Goal: Information Seeking & Learning: Find specific page/section

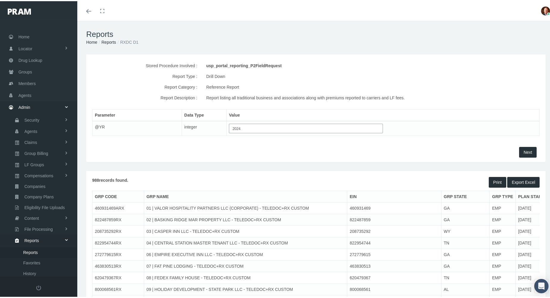
scroll to position [20, 0]
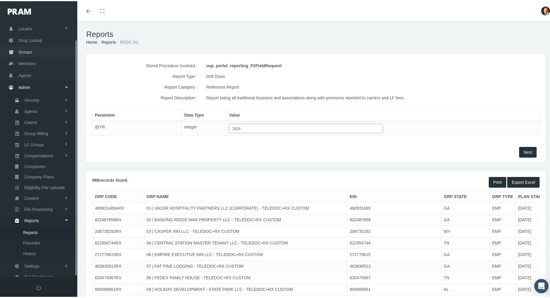
click at [24, 47] on span "Groups" at bounding box center [25, 50] width 14 height 11
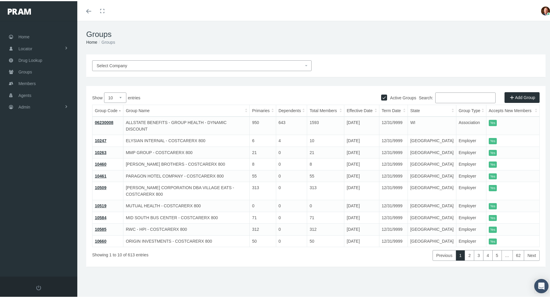
click at [381, 97] on input "Active Groups" at bounding box center [384, 96] width 6 height 6
checkbox input "false"
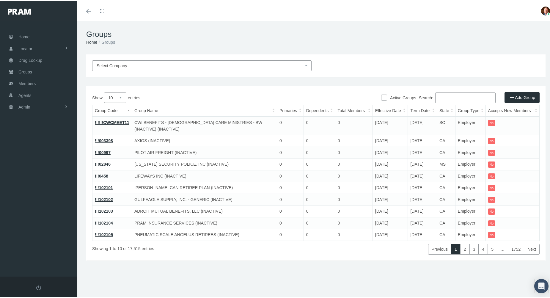
click at [454, 97] on input "Search:" at bounding box center [465, 96] width 60 height 11
paste input "H2ACCPB4"
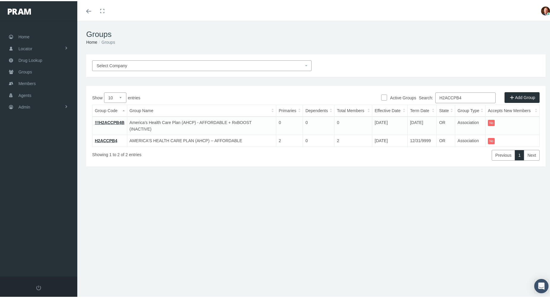
type input "H2ACCPB4"
click at [113, 122] on link "!!!H2ACCPB4B" at bounding box center [110, 121] width 30 height 5
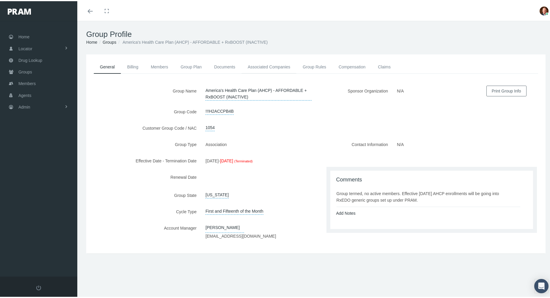
click at [270, 65] on link "Associated Companies" at bounding box center [268, 65] width 55 height 13
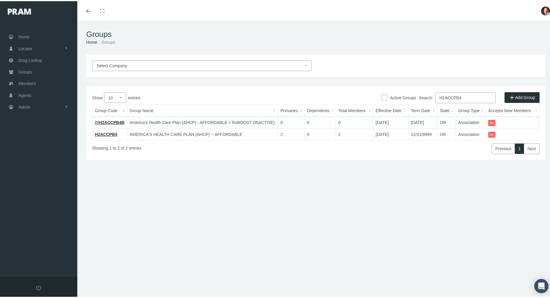
click at [108, 132] on link "H2ACCPB4" at bounding box center [106, 133] width 22 height 5
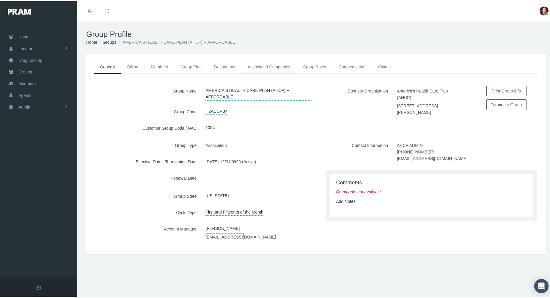
click at [275, 67] on link "Associated Companies" at bounding box center [268, 65] width 55 height 13
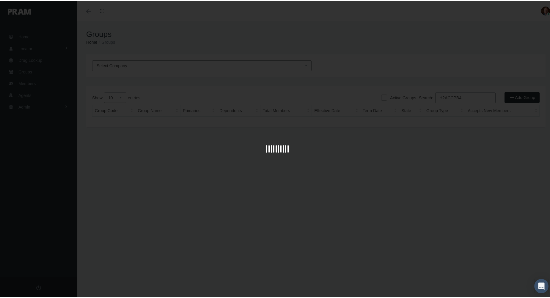
click at [466, 97] on div at bounding box center [277, 149] width 554 height 298
click at [384, 195] on div at bounding box center [277, 149] width 554 height 298
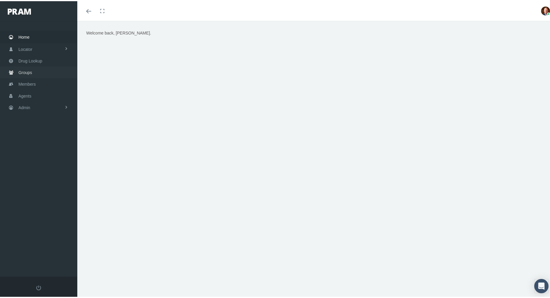
click at [31, 70] on span "Groups" at bounding box center [25, 71] width 14 height 11
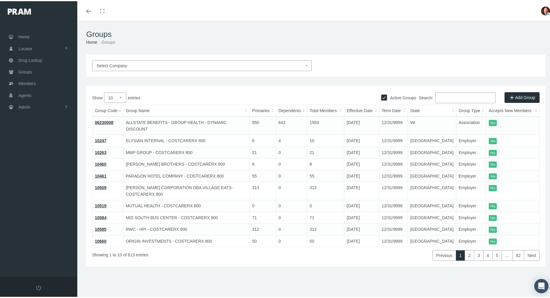
click at [375, 95] on div "Search:" at bounding box center [428, 97] width 224 height 12
click at [381, 95] on input "Active Groups" at bounding box center [384, 96] width 6 height 6
checkbox input "false"
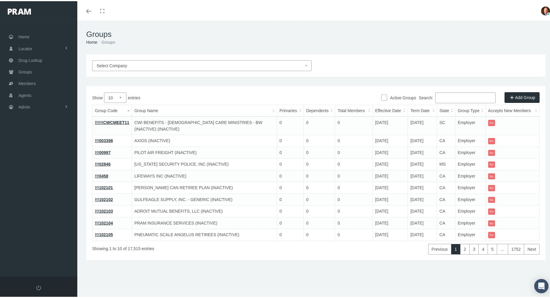
click at [456, 96] on input "Search:" at bounding box center [465, 96] width 60 height 11
paste input "H2ACCPB5"
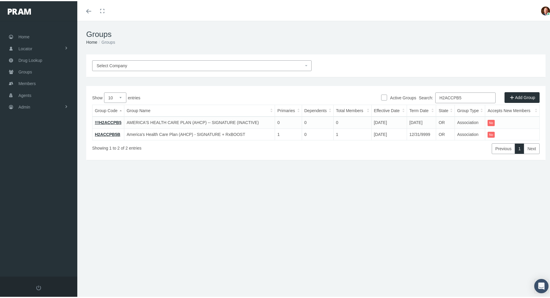
click at [472, 94] on input "H2ACCPB5" at bounding box center [465, 96] width 60 height 11
paste input "4B"
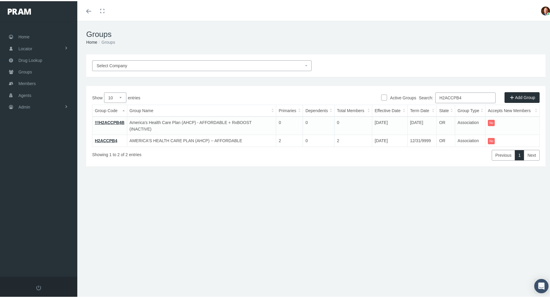
click at [459, 98] on input "H2ACCPB4" at bounding box center [465, 96] width 60 height 11
click at [463, 97] on input "H2ACCPB4" at bounding box center [465, 96] width 60 height 11
paste input "5"
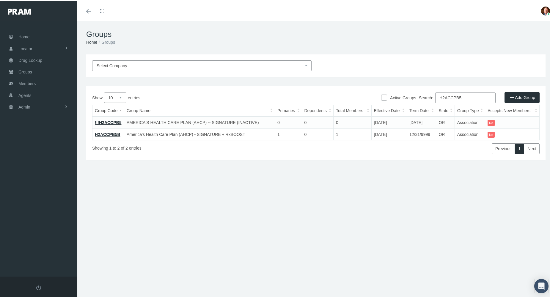
click at [476, 98] on input "H2ACCPB5" at bounding box center [465, 96] width 60 height 11
paste input "6"
type input "H2ACCPB6"
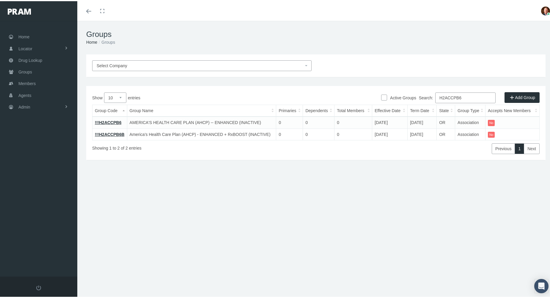
click at [108, 134] on link "!!!H2ACCPB6B" at bounding box center [110, 133] width 30 height 5
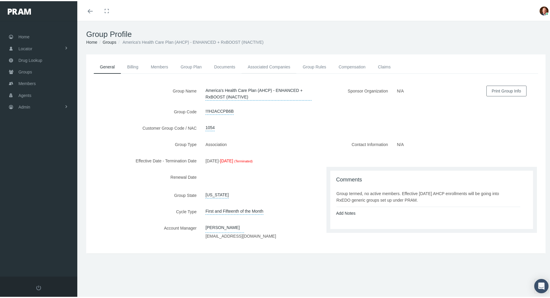
click at [261, 66] on link "Associated Companies" at bounding box center [268, 65] width 55 height 13
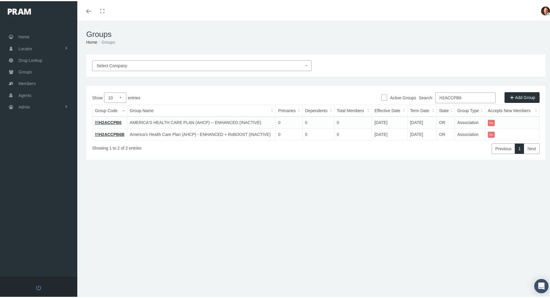
click at [470, 96] on input "H2ACCPB6" at bounding box center [465, 96] width 60 height 11
paste input "5B"
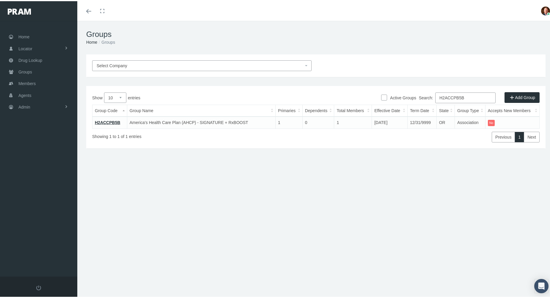
type input "H2ACCPB5B"
click at [100, 119] on link "H2ACCPB5B" at bounding box center [108, 121] width 26 height 5
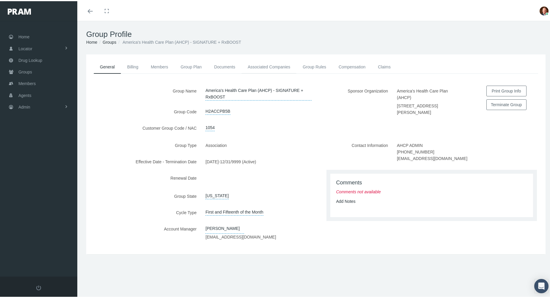
click at [279, 64] on link "Associated Companies" at bounding box center [268, 65] width 55 height 13
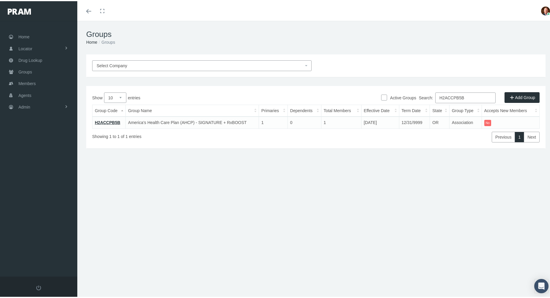
click at [477, 95] on input "H2ACCPB5B" at bounding box center [465, 96] width 60 height 11
click at [468, 95] on input "H2ACCPB5B" at bounding box center [465, 96] width 60 height 11
paste input "LREB1"
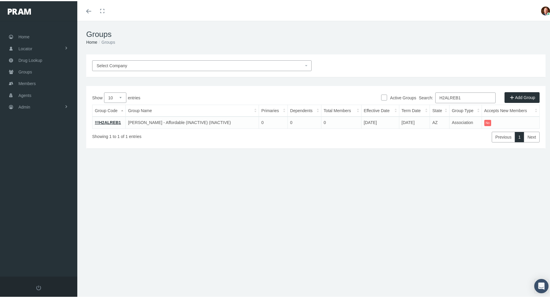
type input "H2ALREB1"
click at [110, 122] on link "!!!H2ALREB1" at bounding box center [108, 121] width 26 height 5
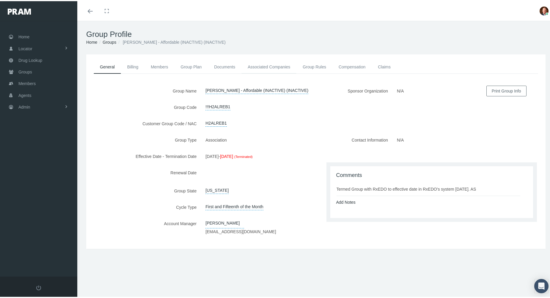
click at [266, 66] on link "Associated Companies" at bounding box center [268, 65] width 55 height 13
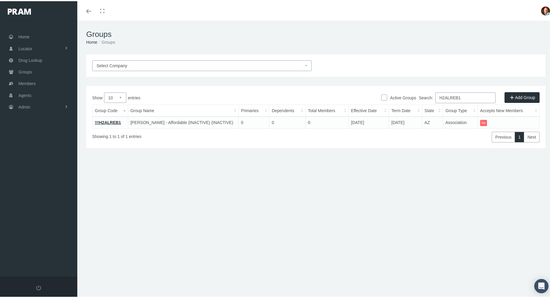
click at [462, 96] on input "H2ALREB1" at bounding box center [465, 96] width 60 height 11
paste input "3"
type input "H2ALREB3"
click at [116, 120] on td "H2ALREB3" at bounding box center [110, 121] width 36 height 12
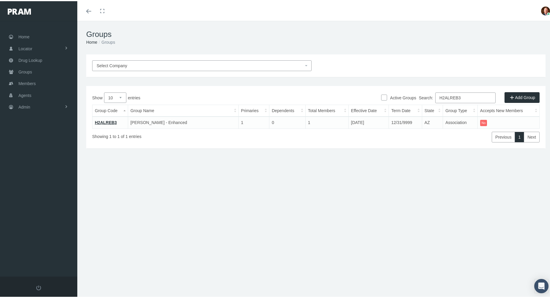
click at [112, 122] on link "H2ALREB3" at bounding box center [106, 121] width 22 height 5
